Goal: Transaction & Acquisition: Book appointment/travel/reservation

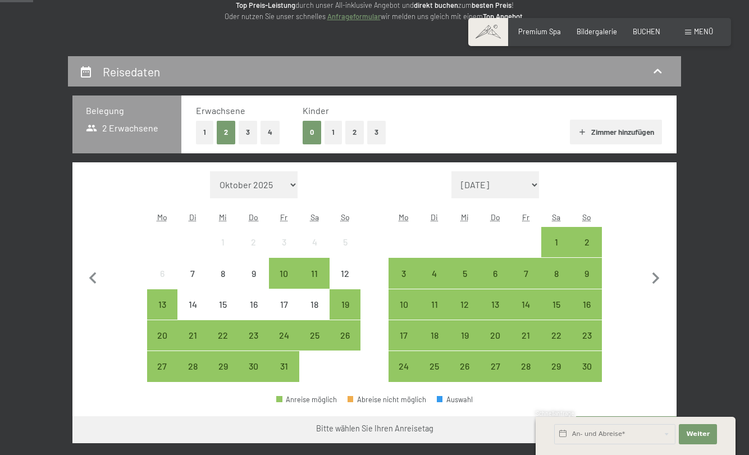
scroll to position [169, 0]
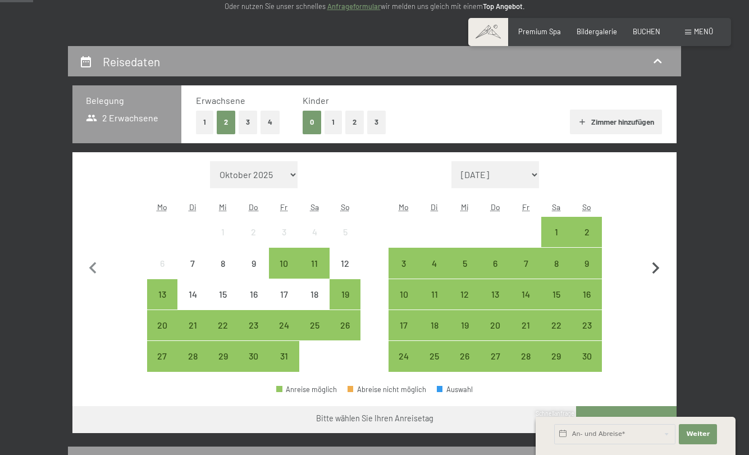
click at [657, 267] on icon "button" at bounding box center [656, 268] width 7 height 12
select select "[DATE]"
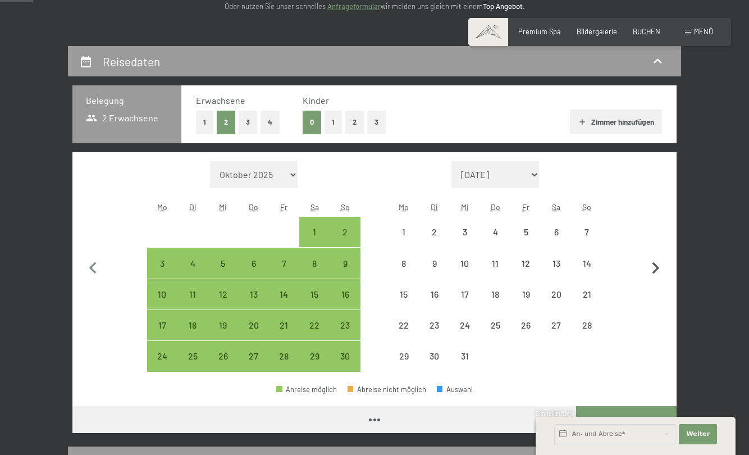
click at [657, 267] on icon "button" at bounding box center [656, 268] width 7 height 12
select select "[DATE]"
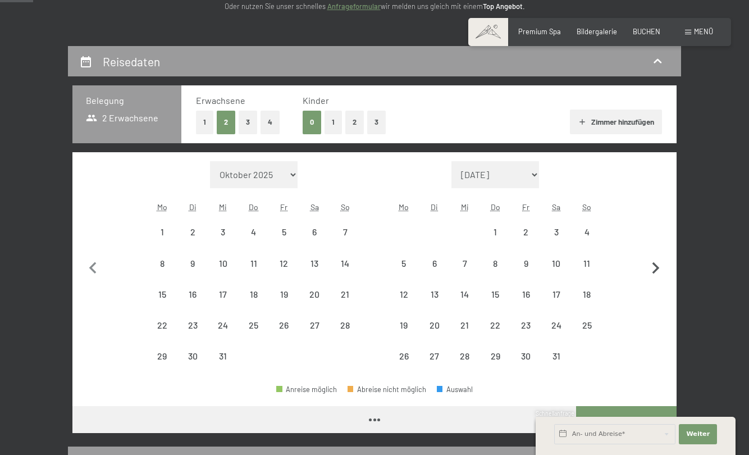
click at [657, 267] on icon "button" at bounding box center [656, 268] width 7 height 12
select select "[DATE]"
click at [657, 267] on icon "button" at bounding box center [656, 268] width 7 height 12
select select "[DATE]"
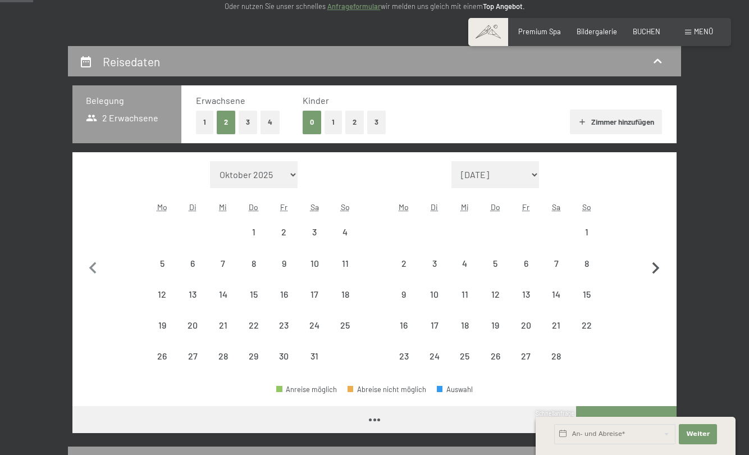
select select "[DATE]"
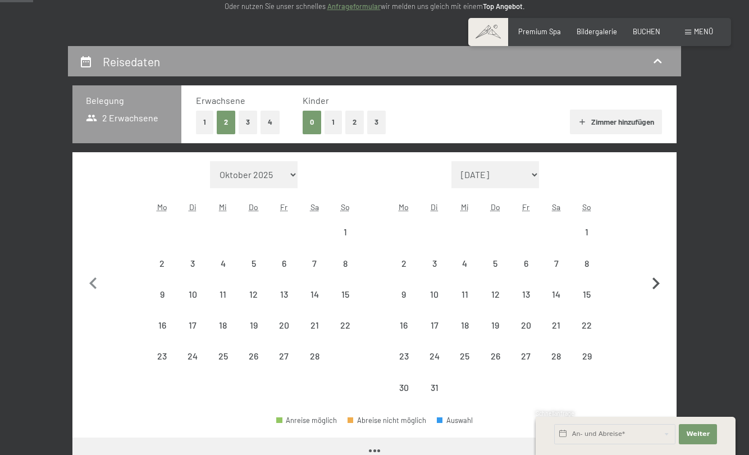
click at [657, 267] on button "button" at bounding box center [656, 282] width 24 height 242
select select "[DATE]"
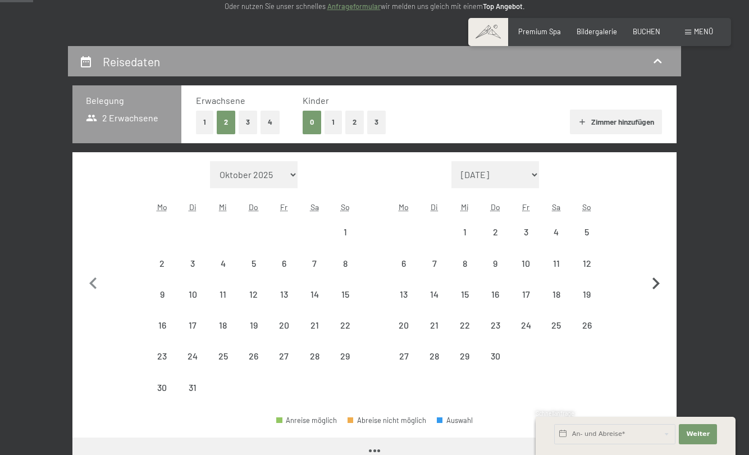
select select "[DATE]"
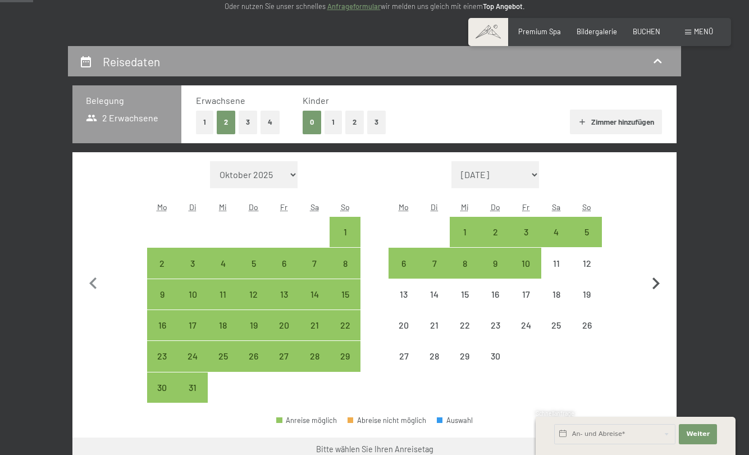
click at [657, 266] on button "button" at bounding box center [656, 282] width 24 height 242
select select "[DATE]"
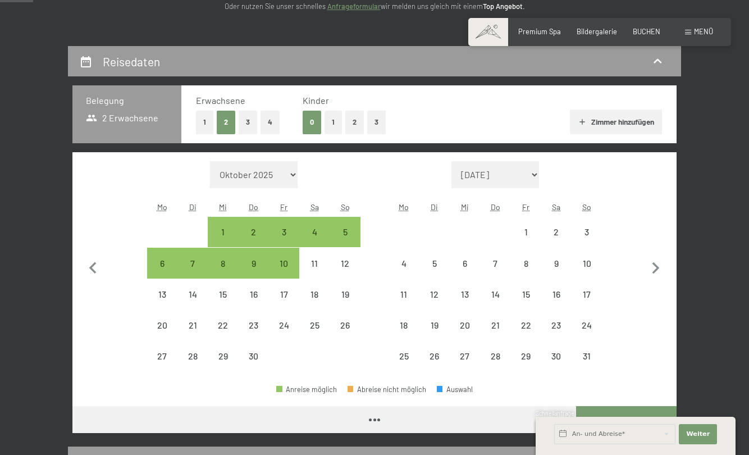
select select "[DATE]"
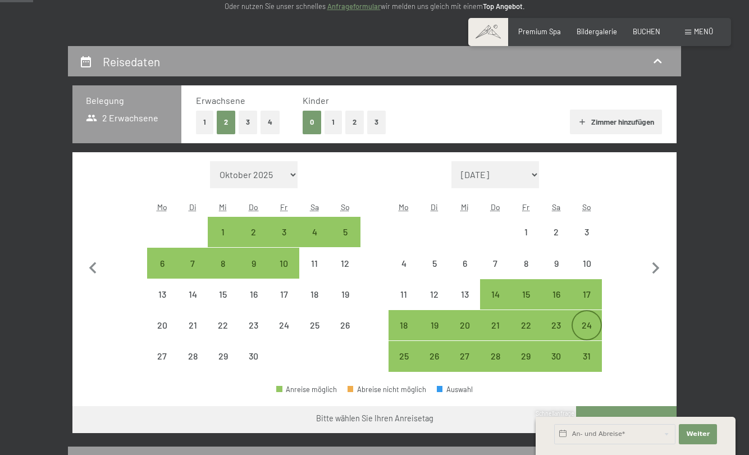
click at [588, 323] on div "24" at bounding box center [587, 335] width 28 height 28
select select "[DATE]"
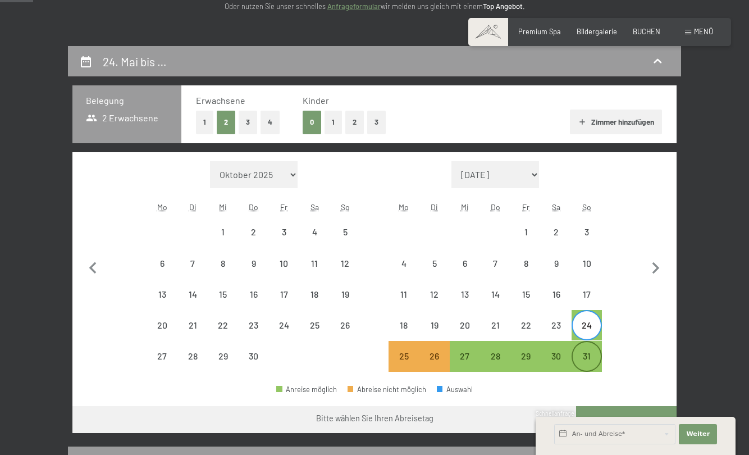
click at [588, 360] on div "31" at bounding box center [587, 366] width 28 height 28
select select "[DATE]"
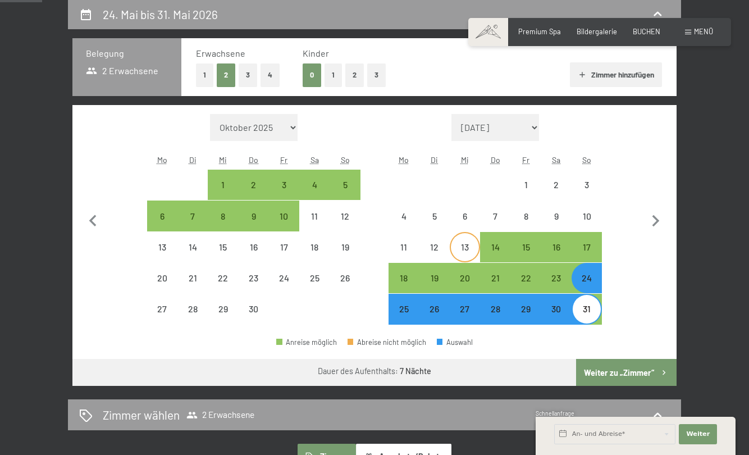
scroll to position [281, 0]
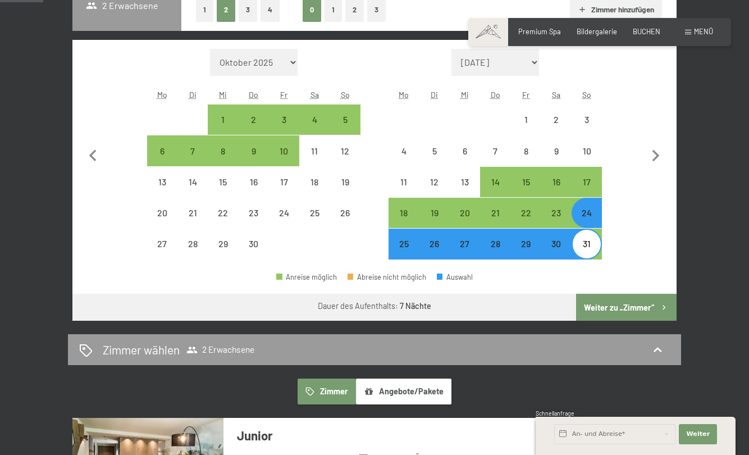
click at [649, 307] on button "Weiter zu „Zimmer“" at bounding box center [626, 307] width 101 height 27
select select "[DATE]"
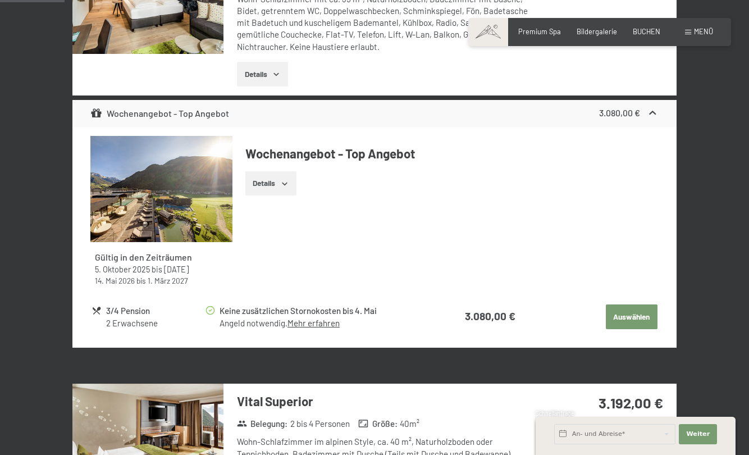
scroll to position [393, 0]
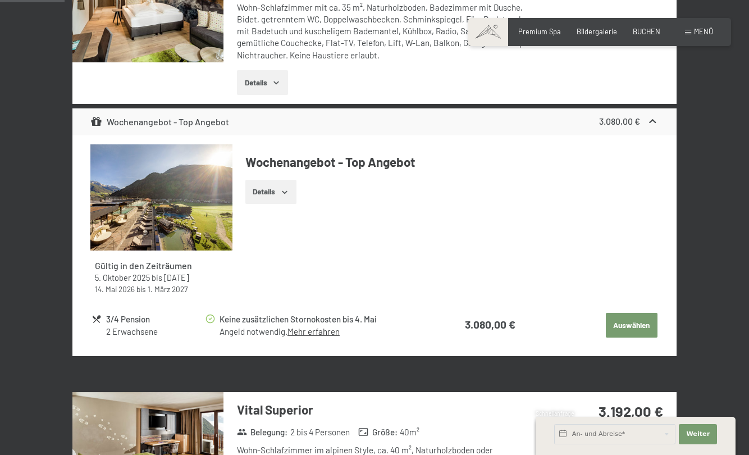
click at [274, 192] on button "Details" at bounding box center [270, 192] width 51 height 25
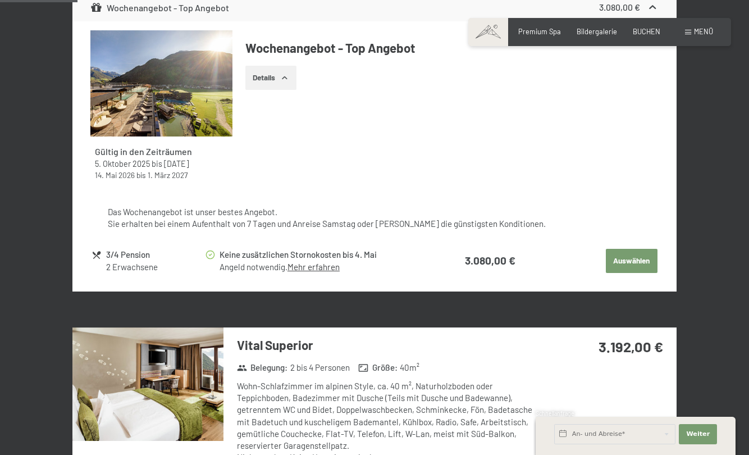
scroll to position [449, 0]
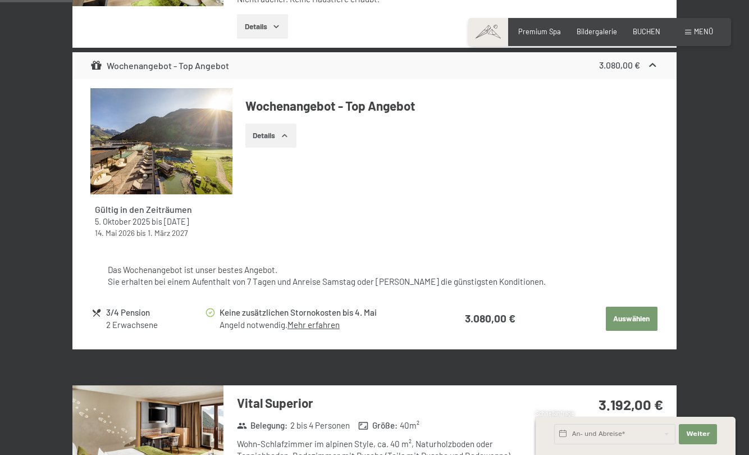
click at [647, 325] on button "Auswählen" at bounding box center [632, 319] width 52 height 25
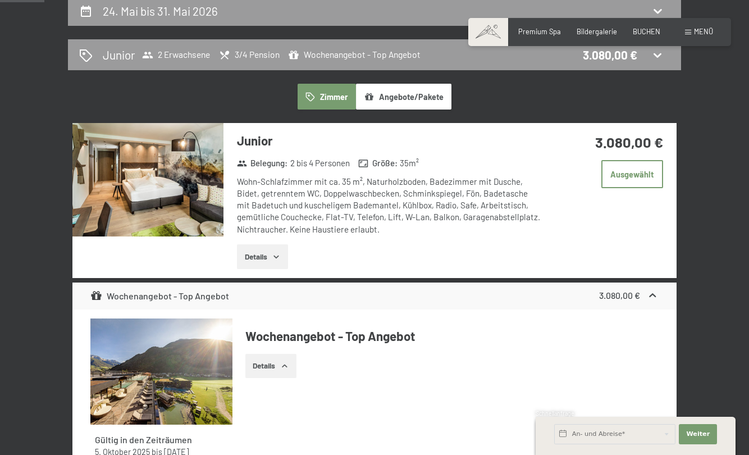
scroll to position [215, 0]
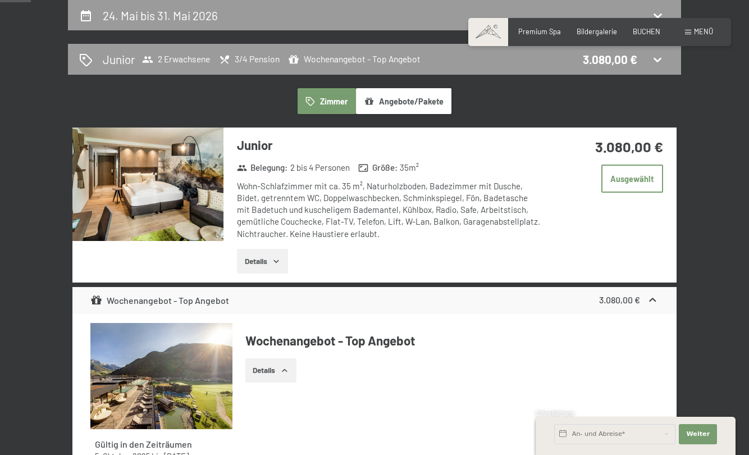
click at [188, 206] on img at bounding box center [147, 184] width 151 height 113
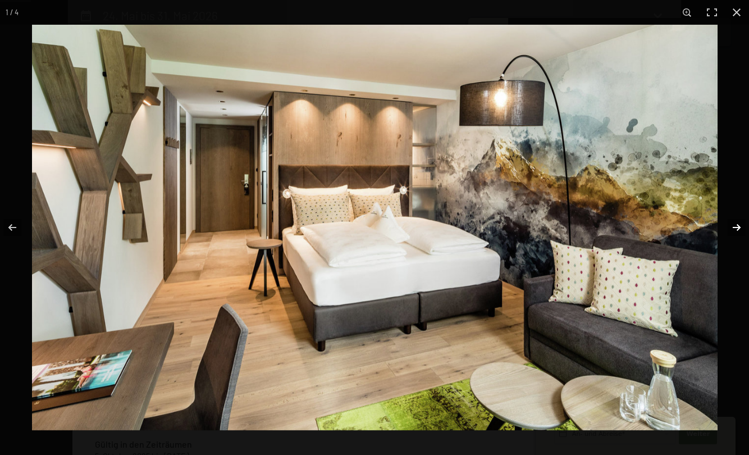
click at [738, 227] on button "button" at bounding box center [729, 227] width 39 height 56
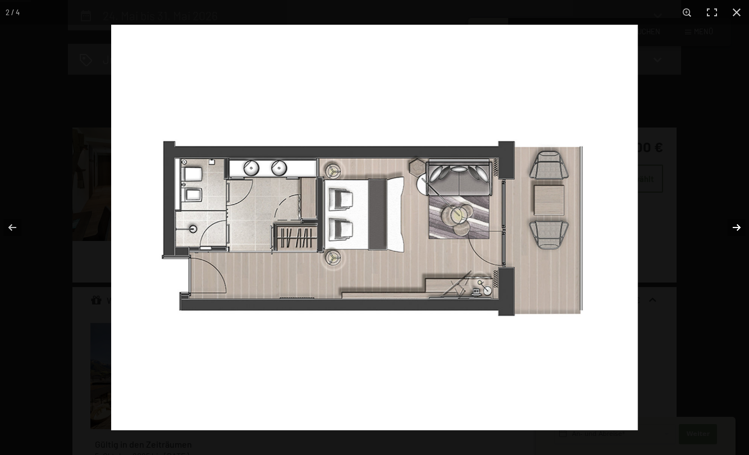
click at [738, 227] on button "button" at bounding box center [729, 227] width 39 height 56
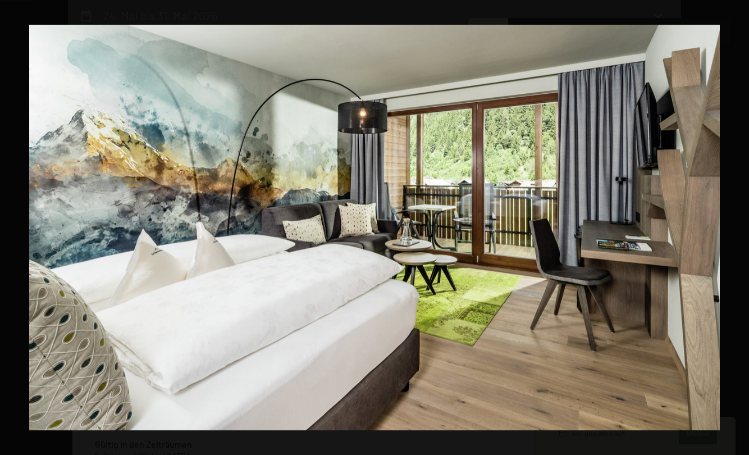
click at [738, 227] on button "button" at bounding box center [729, 227] width 39 height 56
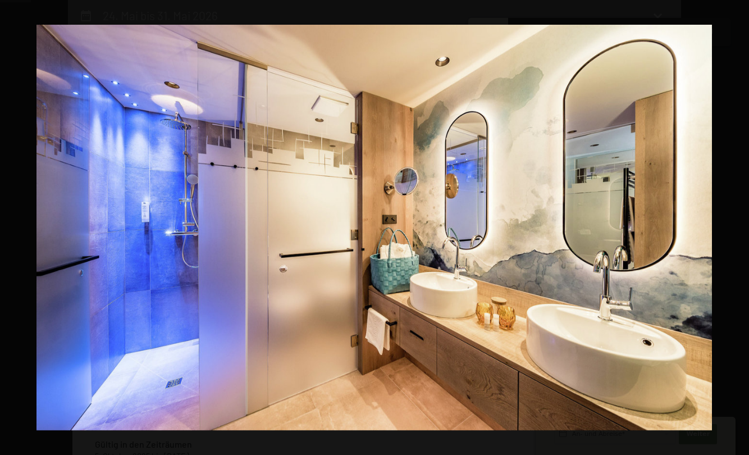
click at [738, 227] on button "button" at bounding box center [729, 227] width 39 height 56
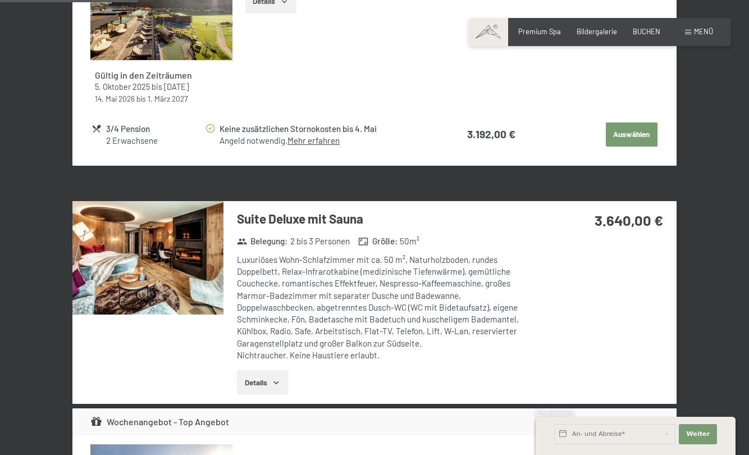
scroll to position [955, 0]
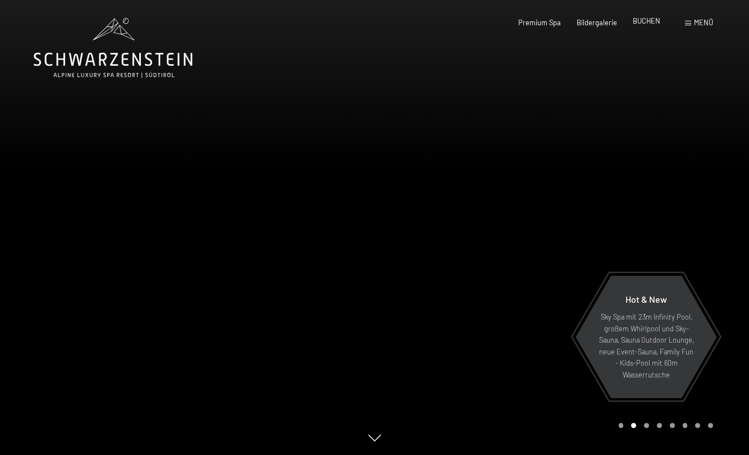
click at [652, 25] on span "BUCHEN" at bounding box center [647, 20] width 28 height 9
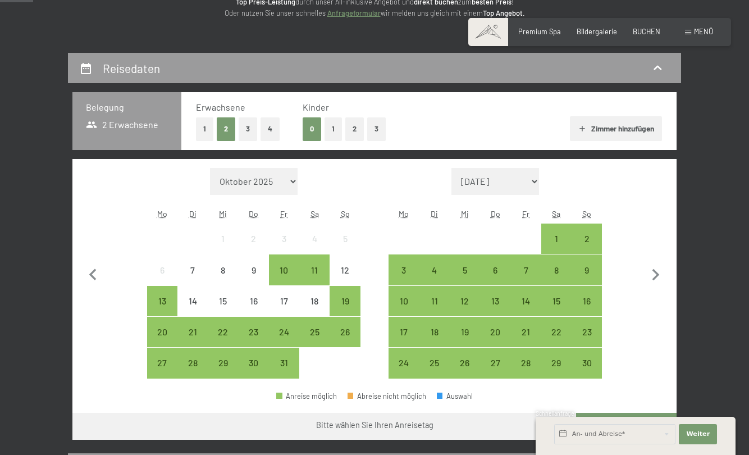
scroll to position [169, 0]
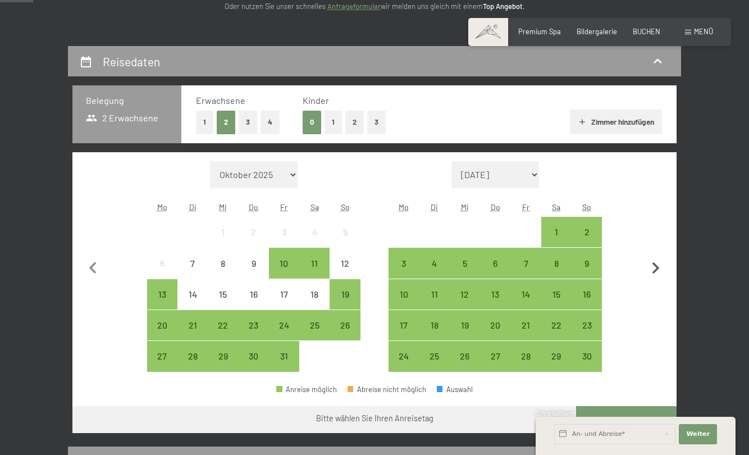
click at [659, 262] on icon "button" at bounding box center [656, 269] width 24 height 24
select select "[DATE]"
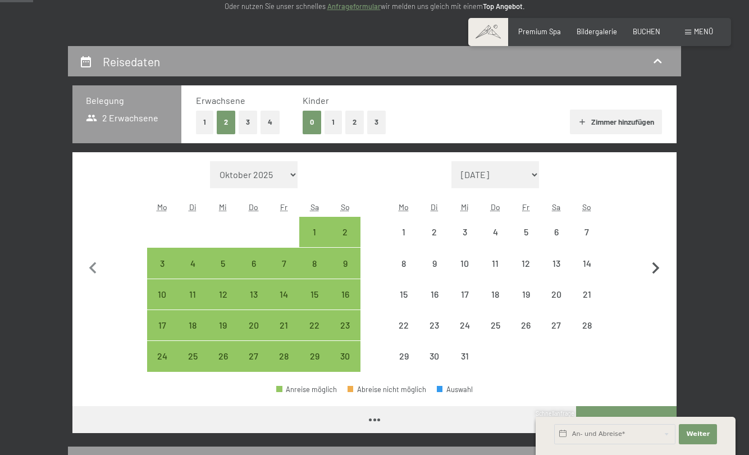
click at [659, 262] on icon "button" at bounding box center [656, 269] width 24 height 24
select select "[DATE]"
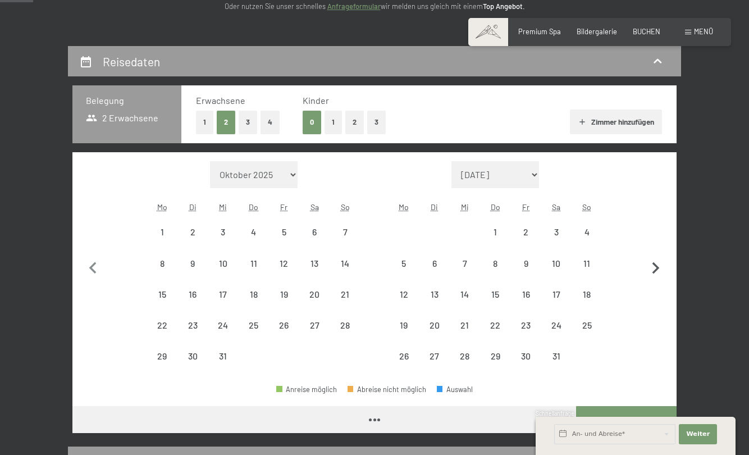
click at [659, 262] on icon "button" at bounding box center [656, 269] width 24 height 24
select select "[DATE]"
click at [659, 262] on icon "button" at bounding box center [656, 269] width 24 height 24
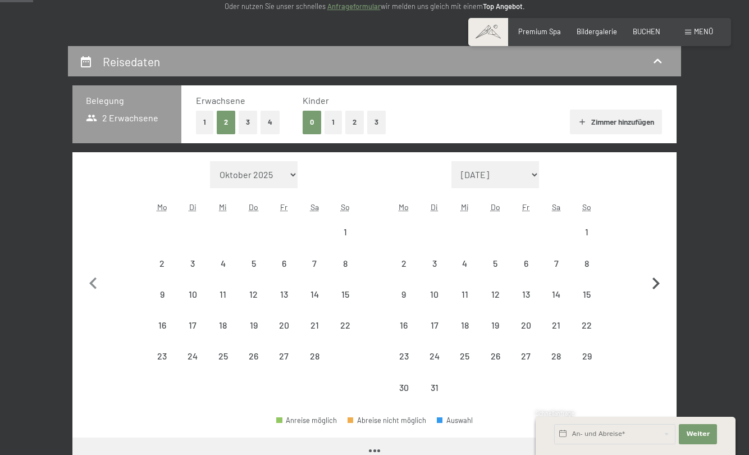
select select "[DATE]"
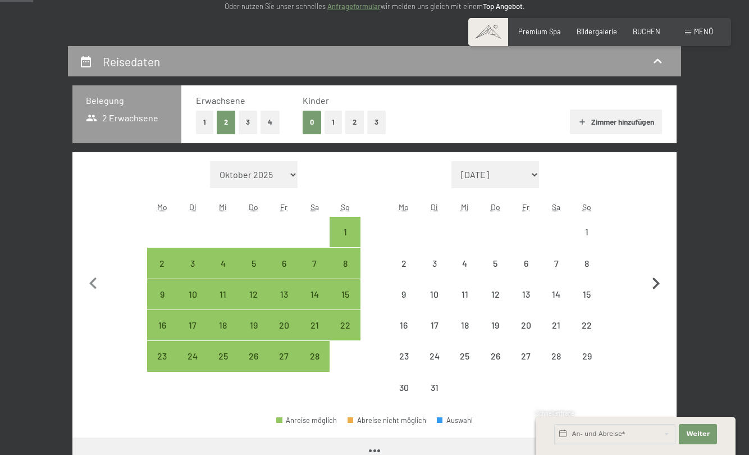
click at [659, 262] on button "button" at bounding box center [656, 282] width 24 height 242
select select "[DATE]"
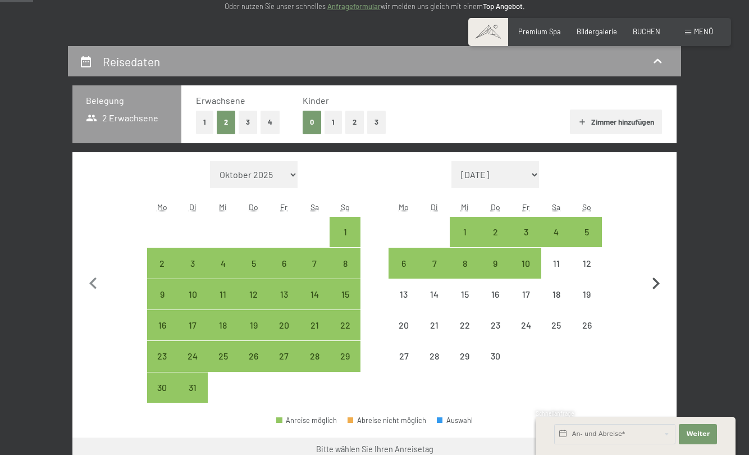
click at [659, 262] on button "button" at bounding box center [656, 282] width 24 height 242
select select "[DATE]"
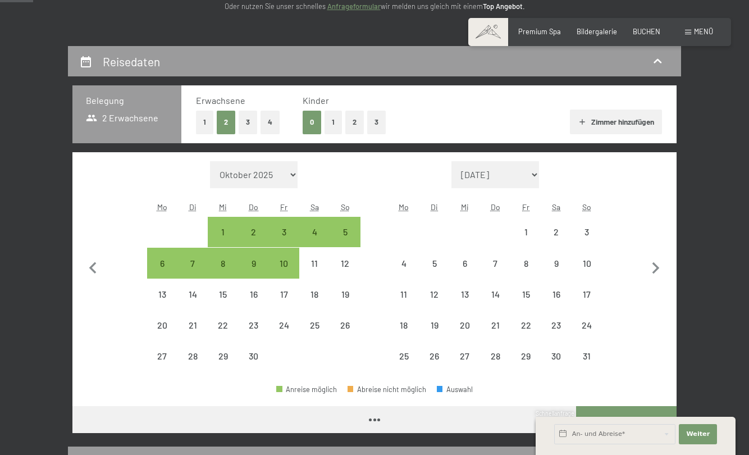
select select "[DATE]"
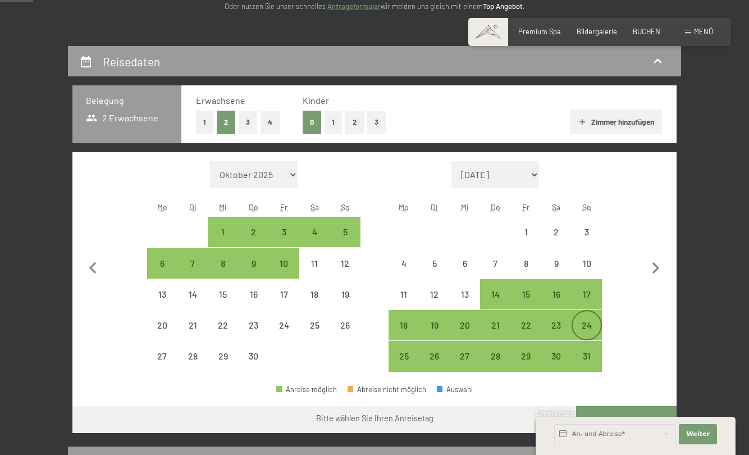
click at [587, 330] on div "24" at bounding box center [587, 335] width 28 height 28
select select "[DATE]"
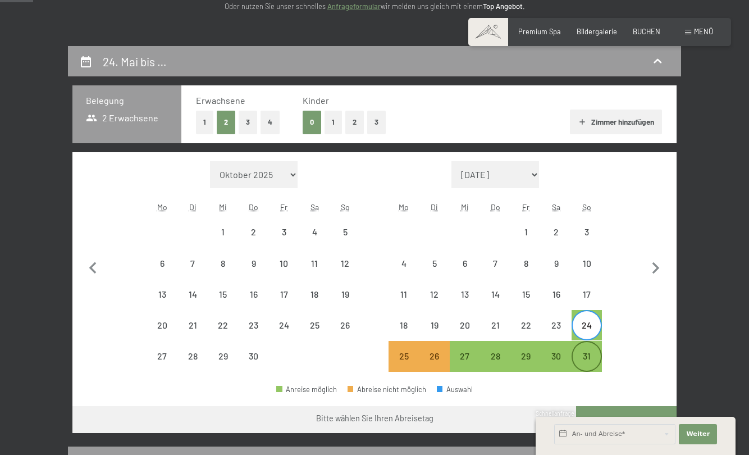
click at [585, 349] on div "31" at bounding box center [587, 356] width 28 height 28
select select "[DATE]"
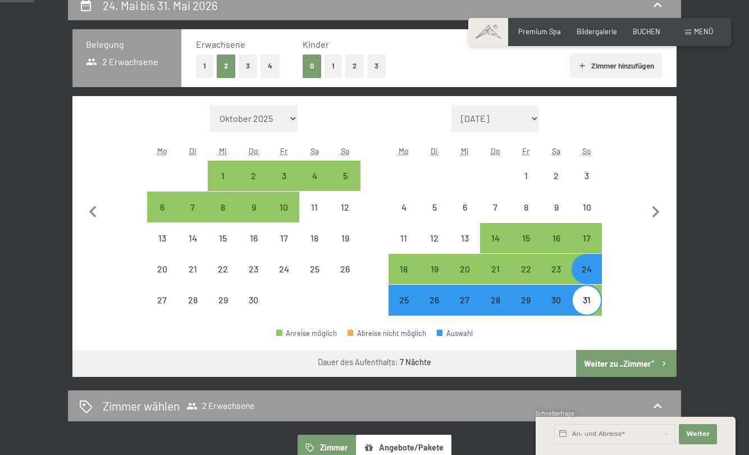
click at [606, 357] on button "Weiter zu „Zimmer“" at bounding box center [626, 363] width 101 height 27
select select "[DATE]"
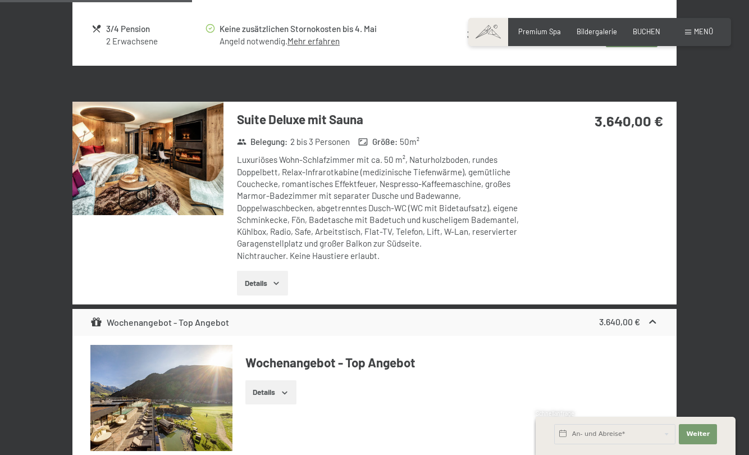
scroll to position [1113, 0]
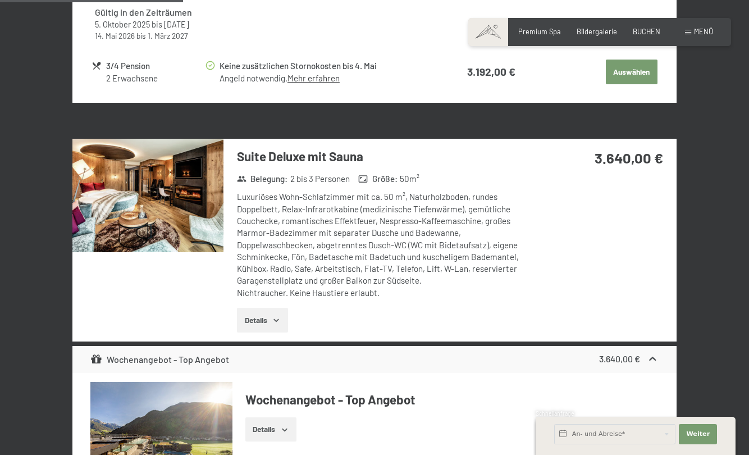
click at [109, 190] on img at bounding box center [147, 195] width 151 height 113
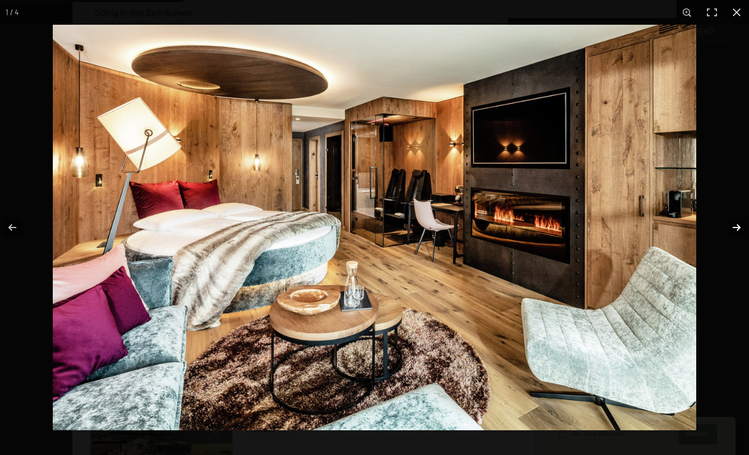
click at [743, 232] on button "button" at bounding box center [729, 227] width 39 height 56
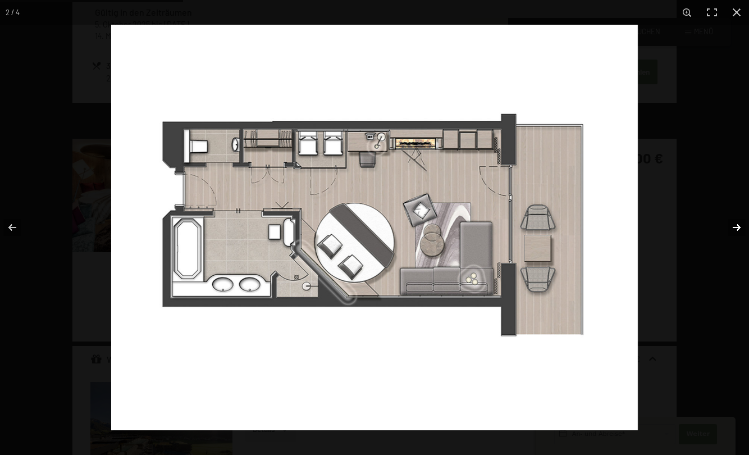
click at [743, 233] on button "button" at bounding box center [729, 227] width 39 height 56
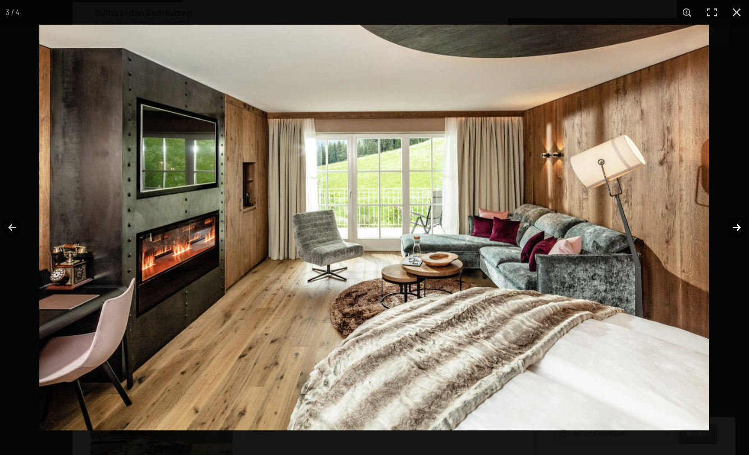
click at [735, 225] on button "button" at bounding box center [729, 227] width 39 height 56
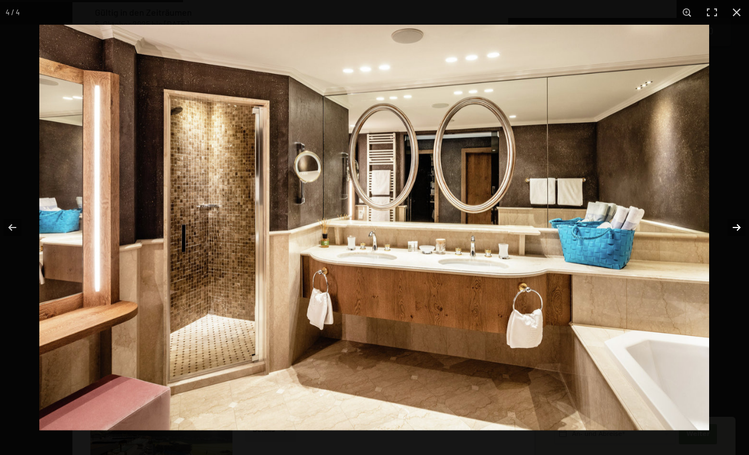
click at [735, 225] on button "button" at bounding box center [729, 227] width 39 height 56
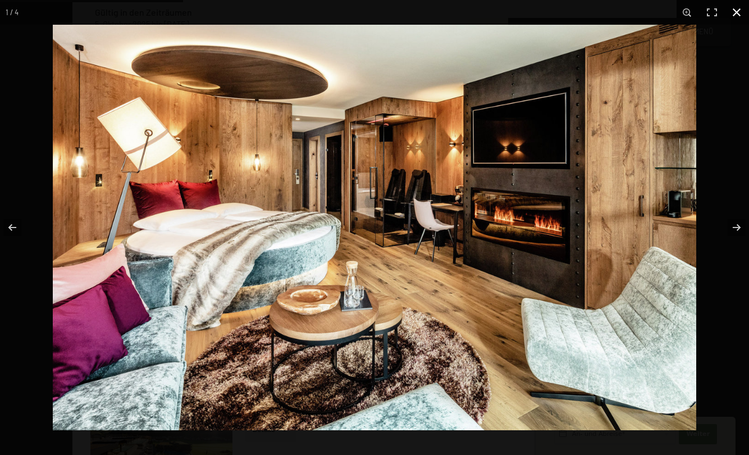
click at [737, 12] on button "button" at bounding box center [737, 12] width 25 height 25
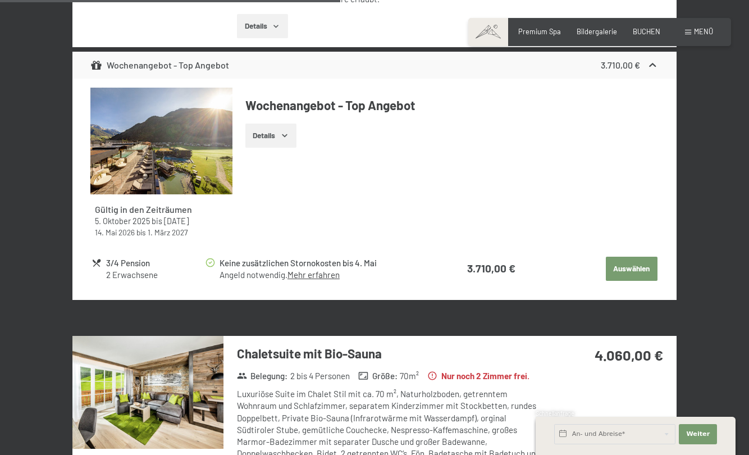
scroll to position [1619, 0]
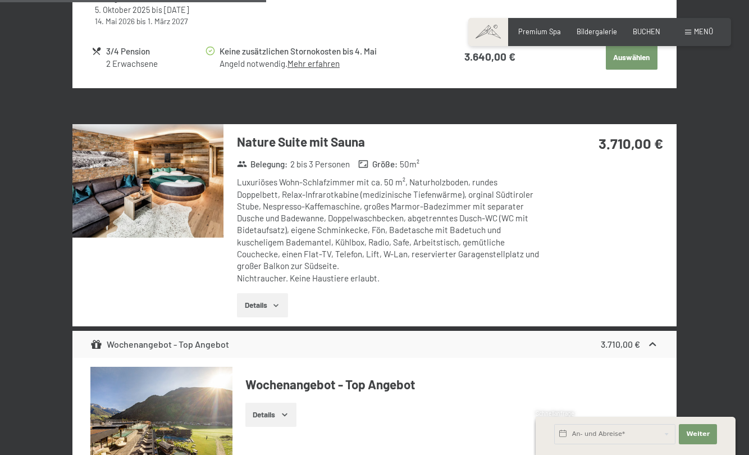
click at [183, 189] on img at bounding box center [147, 180] width 151 height 113
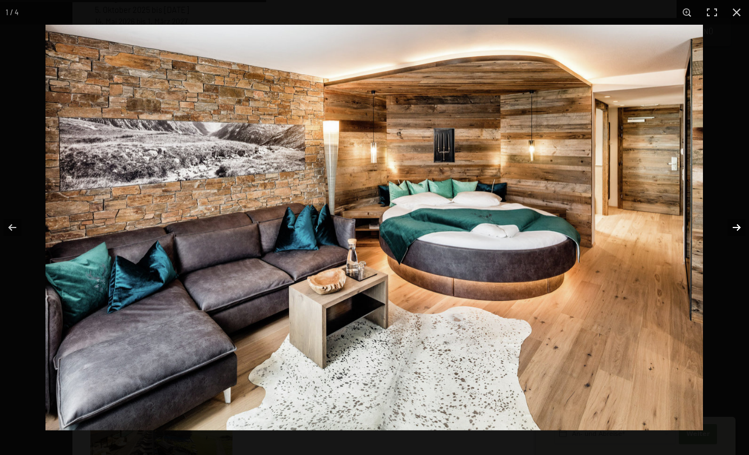
click at [732, 223] on button "button" at bounding box center [729, 227] width 39 height 56
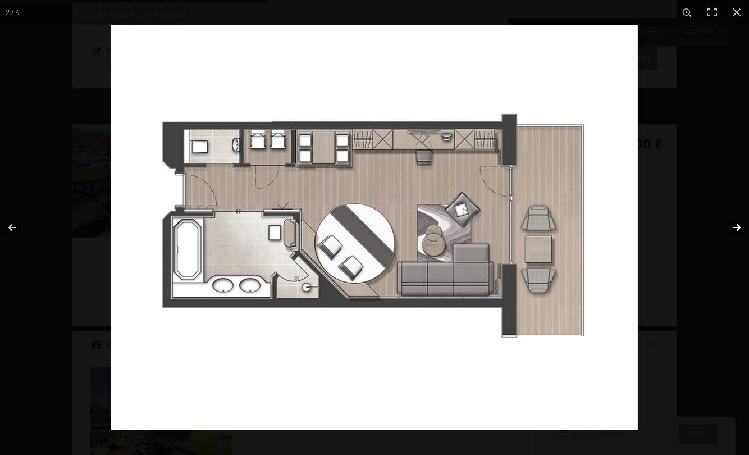
click at [732, 224] on button "button" at bounding box center [729, 227] width 39 height 56
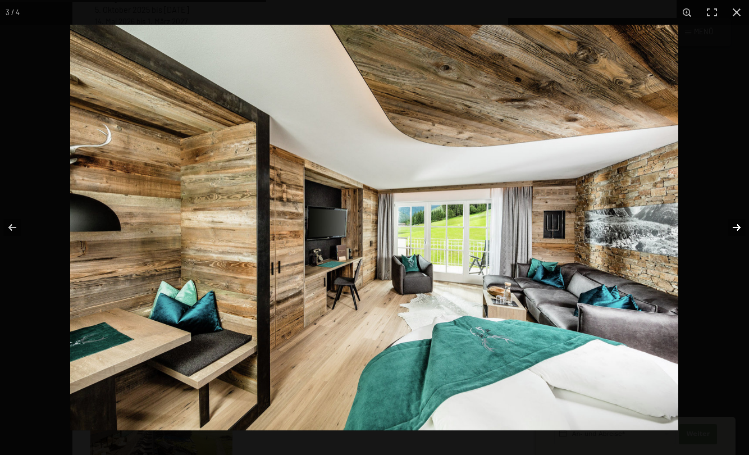
click at [732, 224] on button "button" at bounding box center [729, 227] width 39 height 56
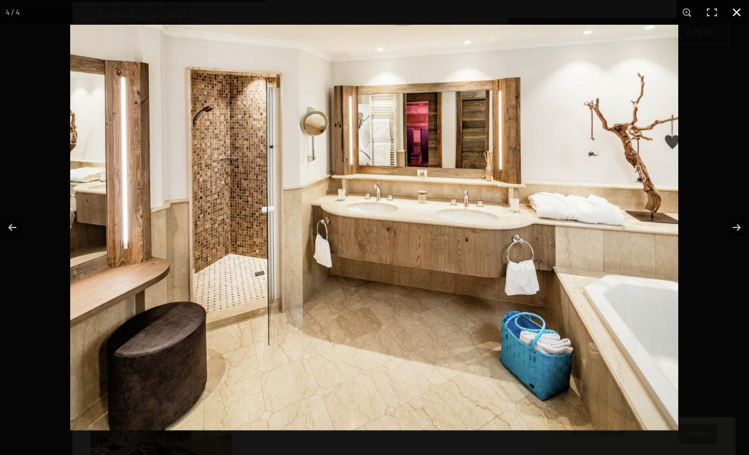
click at [735, 12] on button "button" at bounding box center [737, 12] width 25 height 25
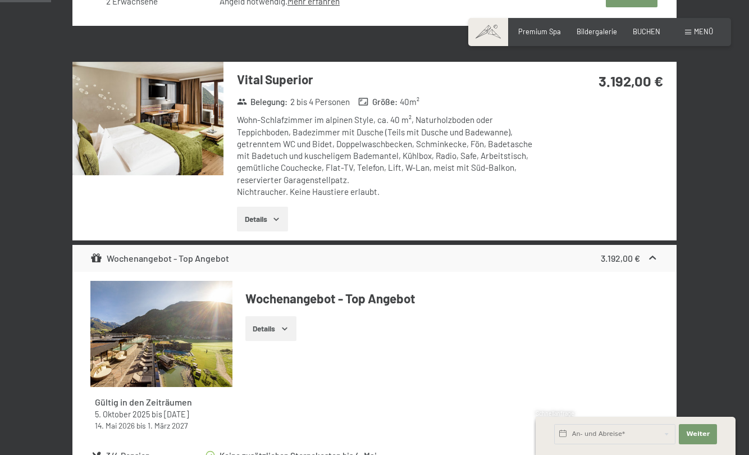
scroll to position [0, 0]
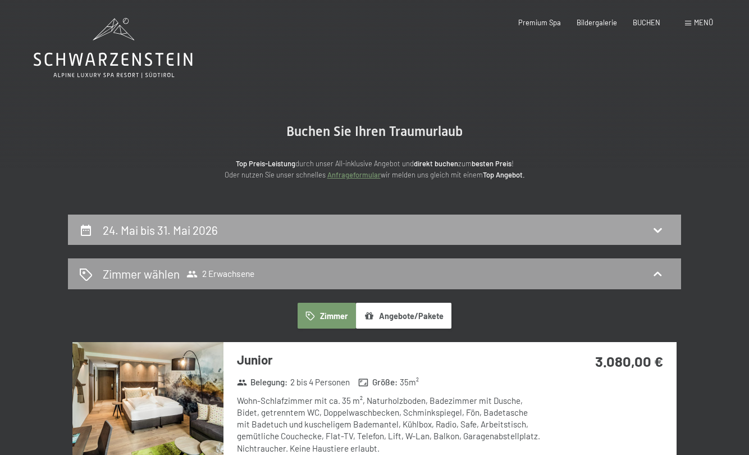
click at [276, 233] on div "24. Mai bis 31. Mai 2026" at bounding box center [374, 230] width 591 height 16
select select "[DATE]"
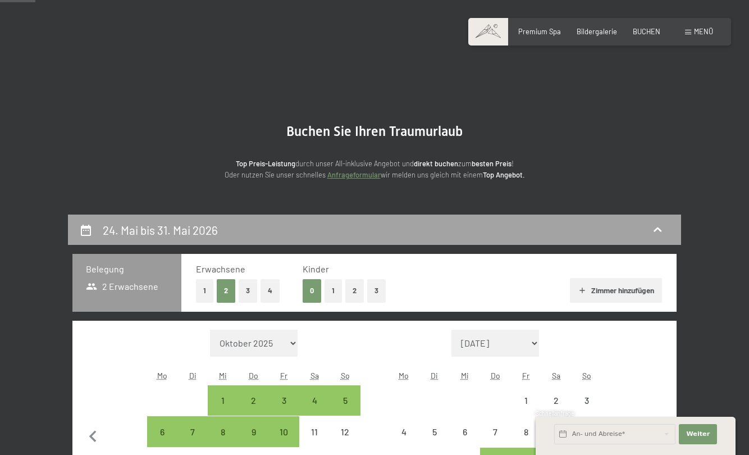
scroll to position [215, 0]
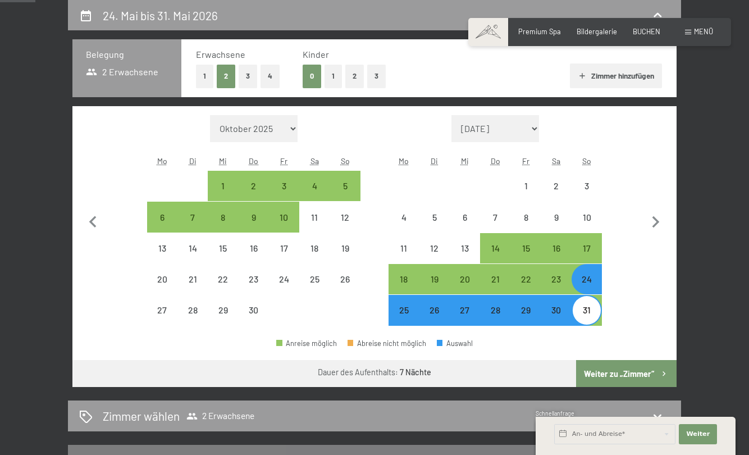
click at [205, 75] on button "1" at bounding box center [204, 76] width 17 height 23
select select "[DATE]"
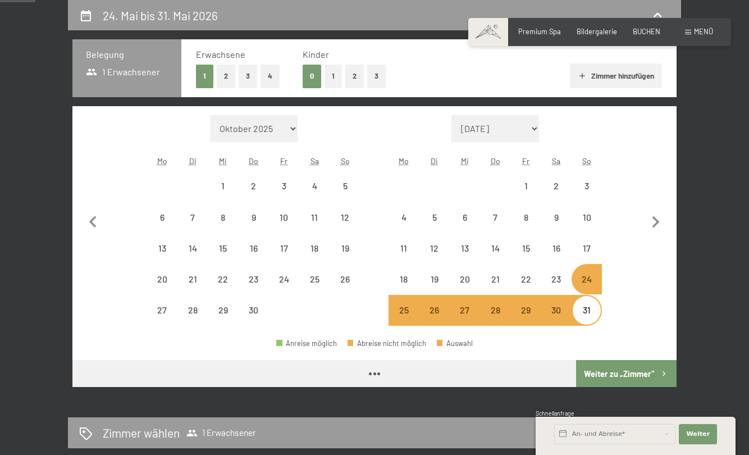
select select "[DATE]"
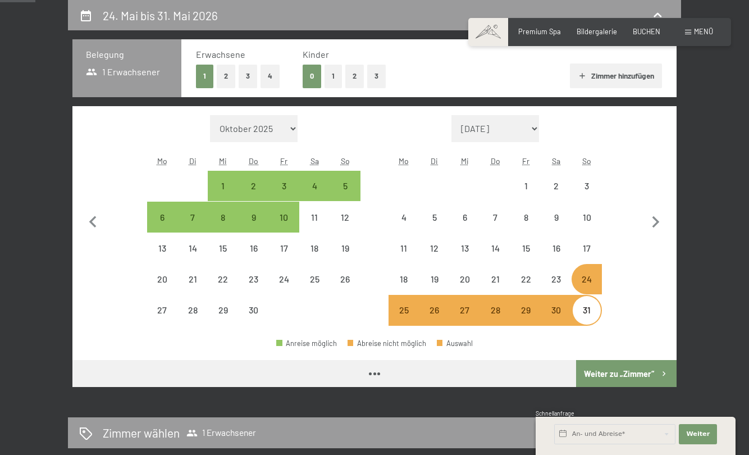
select select "[DATE]"
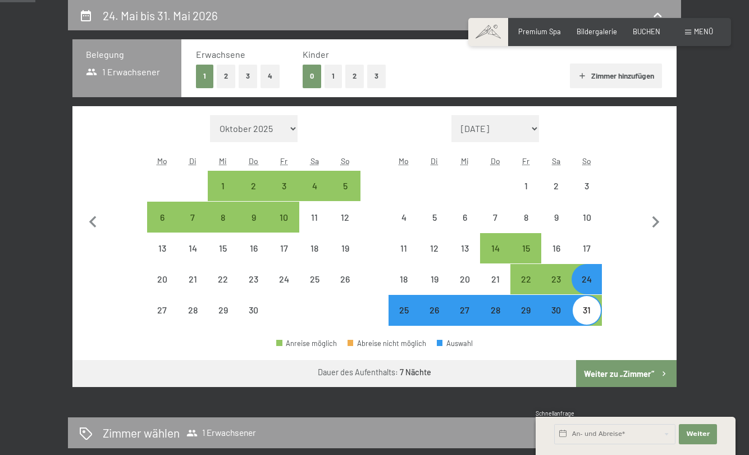
click at [332, 78] on button "1" at bounding box center [333, 76] width 17 height 23
select select "[DATE]"
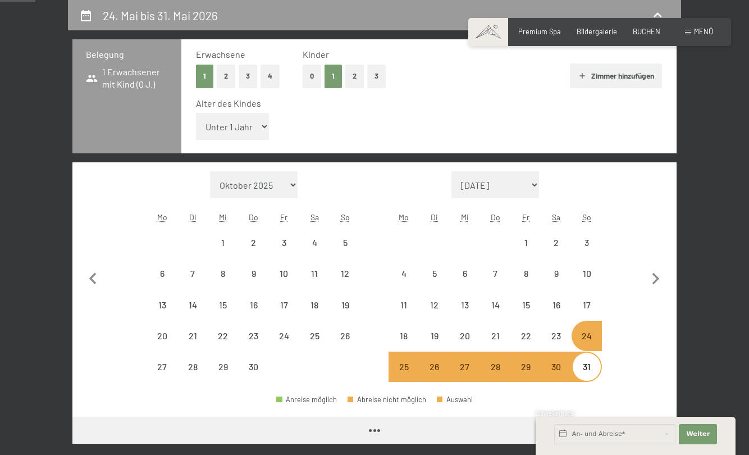
select select "[DATE]"
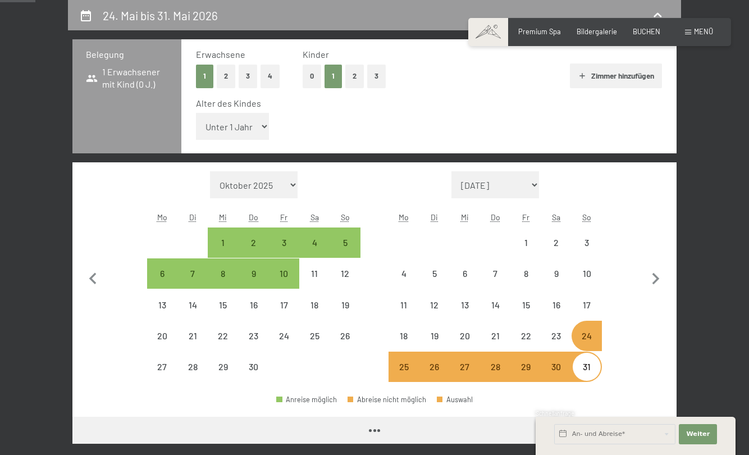
select select "[DATE]"
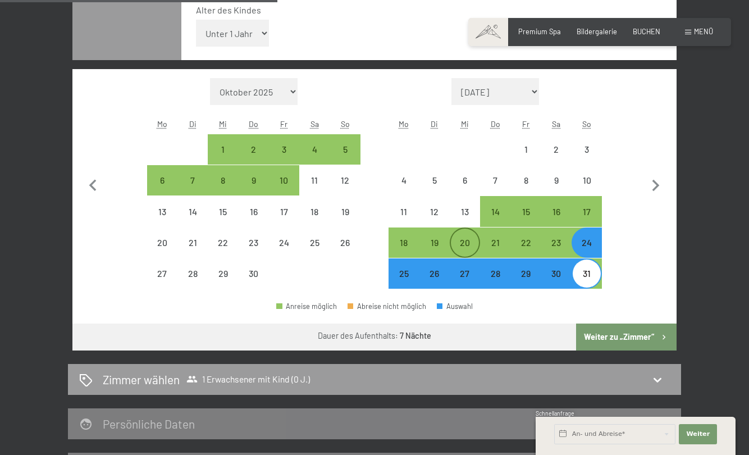
scroll to position [383, 0]
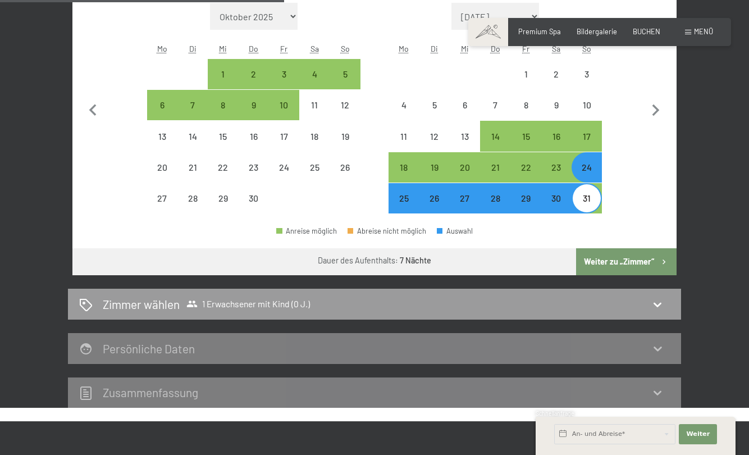
click at [595, 266] on button "Weiter zu „Zimmer“" at bounding box center [626, 261] width 101 height 27
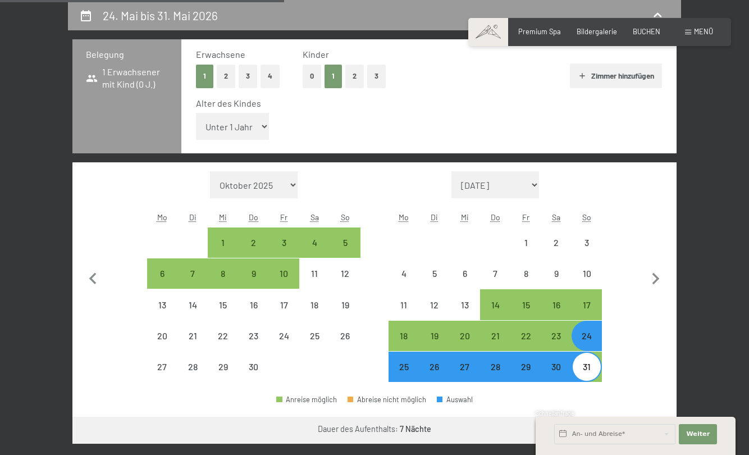
select select "[DATE]"
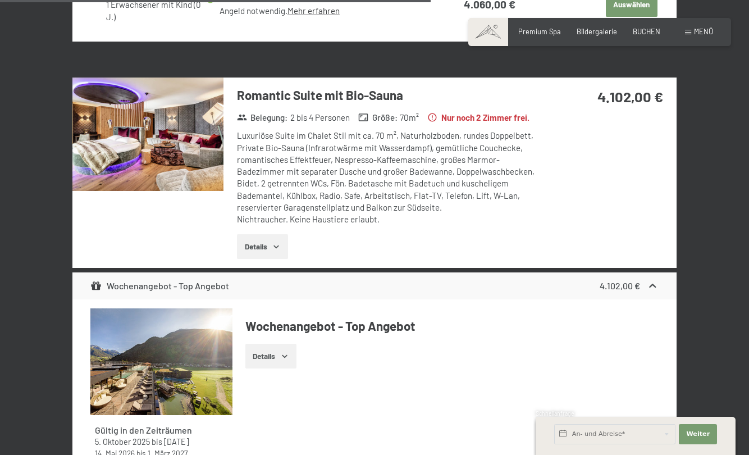
scroll to position [2742, 0]
